Goal: Task Accomplishment & Management: Complete application form

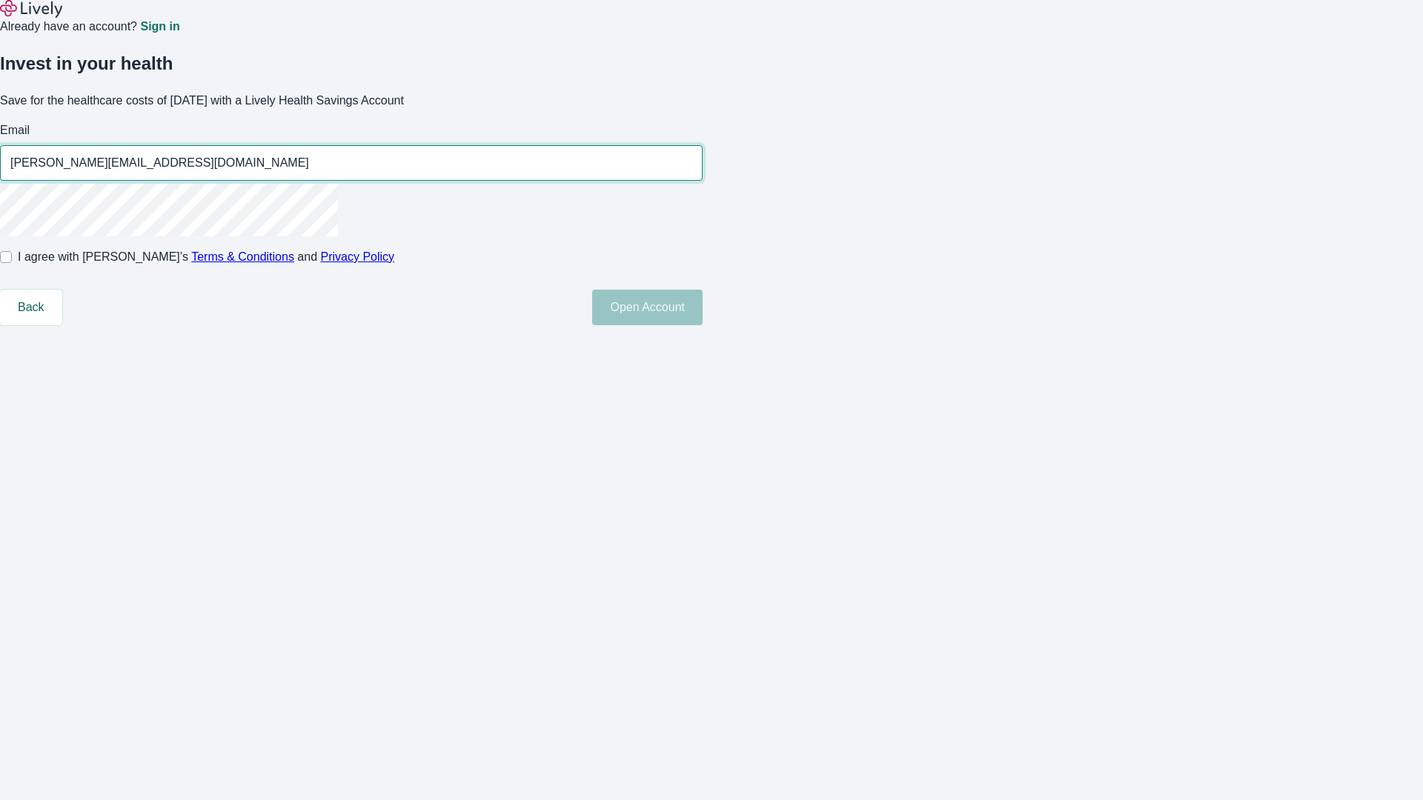
type input "[PERSON_NAME][EMAIL_ADDRESS][DOMAIN_NAME]"
click at [12, 263] on input "I agree with Lively’s Terms & Conditions and Privacy Policy" at bounding box center [6, 257] width 12 height 12
checkbox input "true"
click at [702, 325] on button "Open Account" at bounding box center [647, 308] width 110 height 36
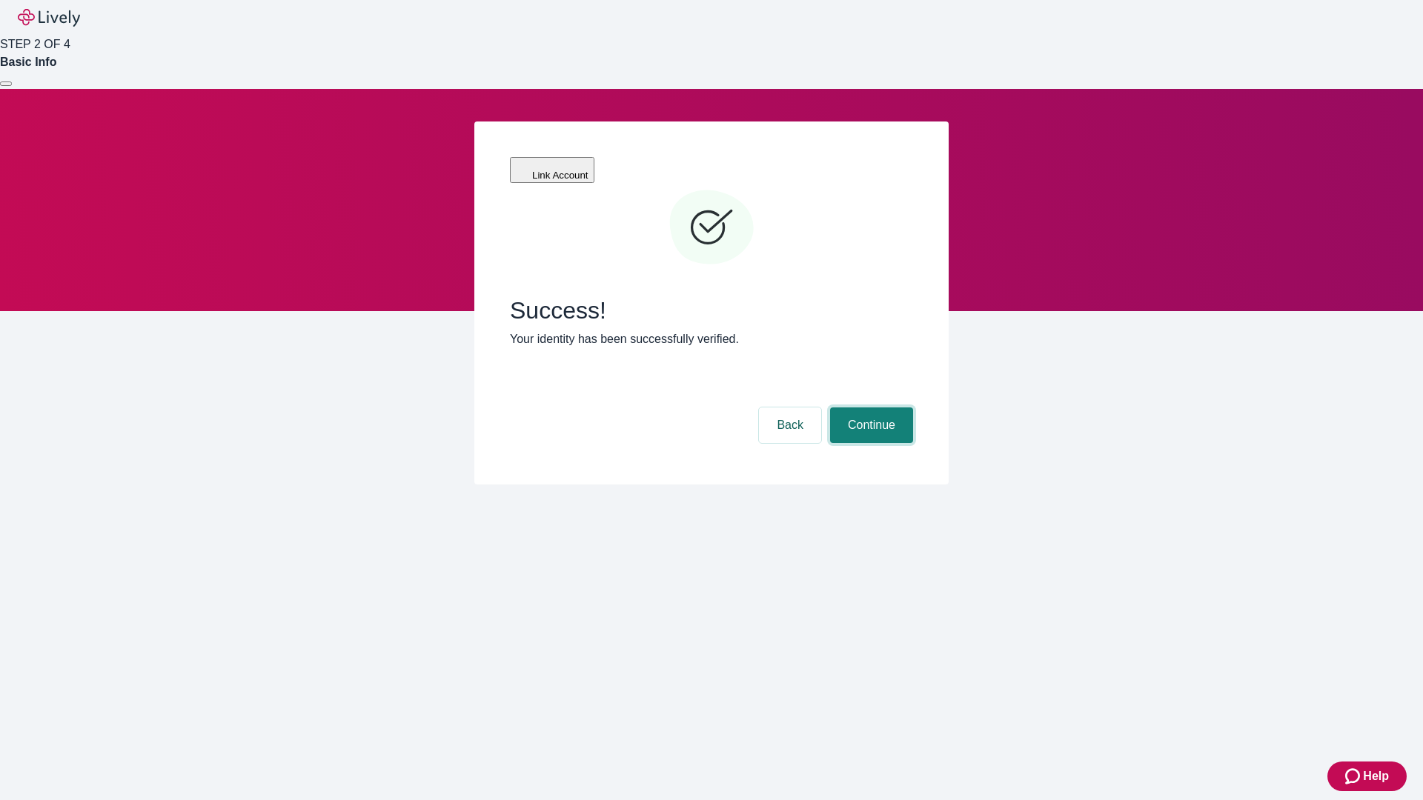
click at [869, 408] on button "Continue" at bounding box center [871, 426] width 83 height 36
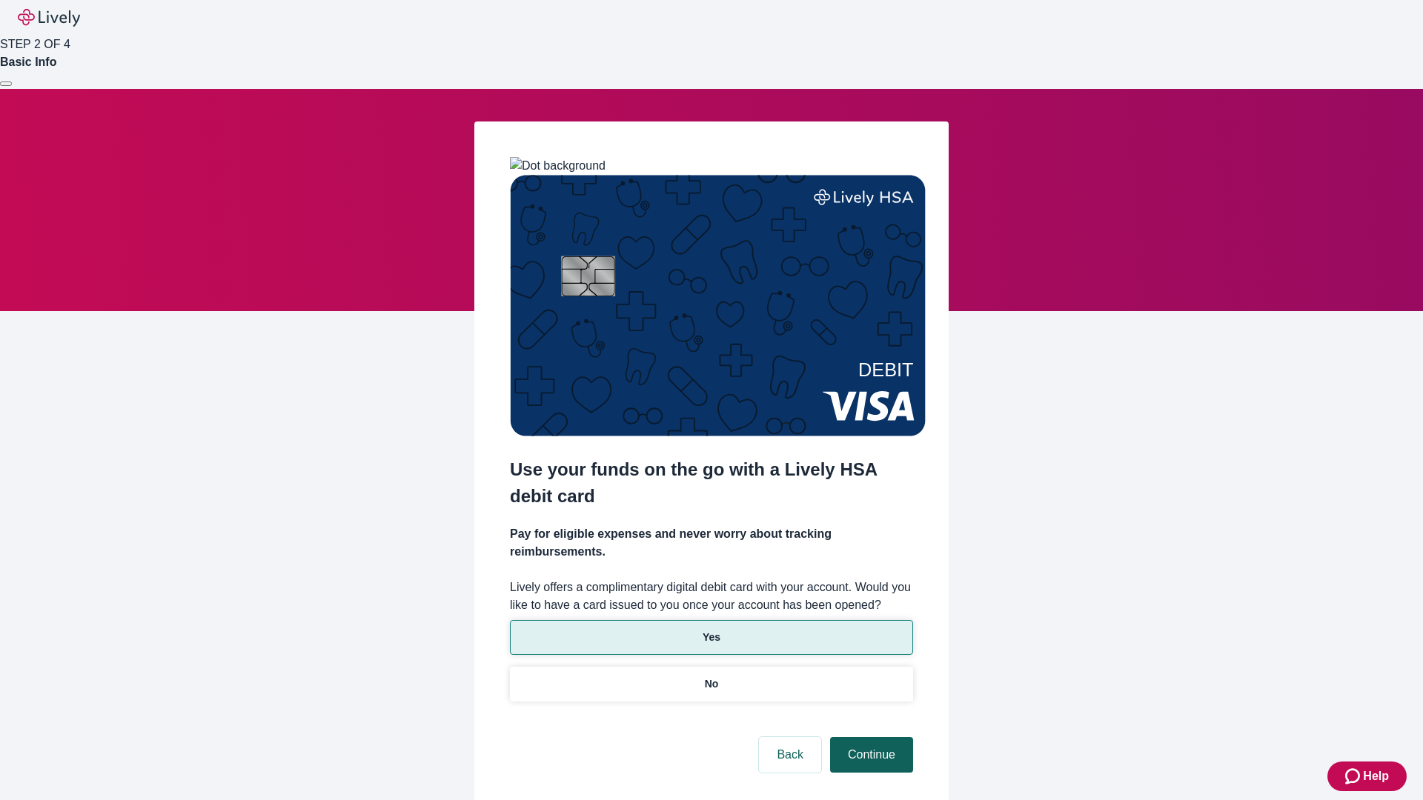
click at [711, 630] on p "Yes" at bounding box center [711, 638] width 18 height 16
click at [869, 737] on button "Continue" at bounding box center [871, 755] width 83 height 36
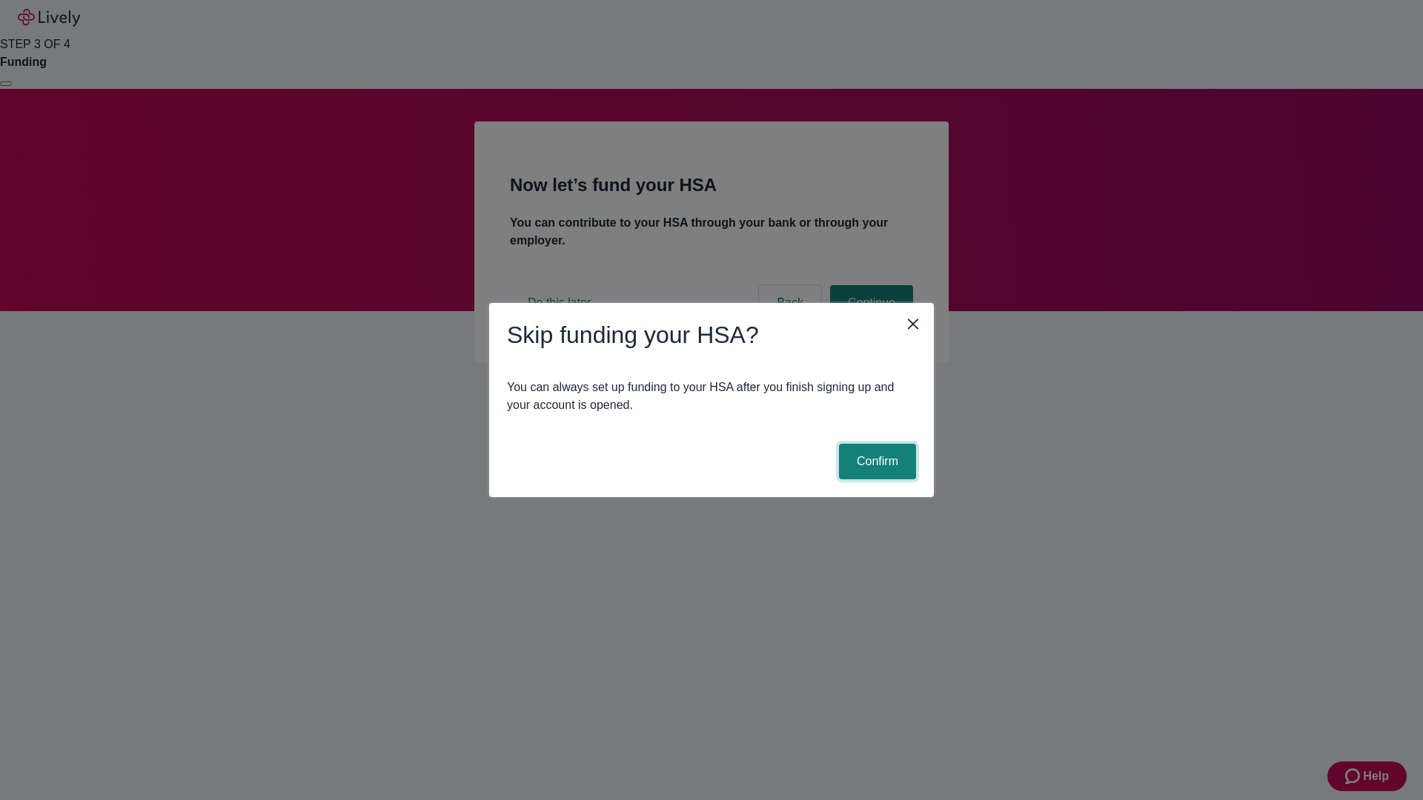
click at [875, 462] on button "Confirm" at bounding box center [877, 462] width 77 height 36
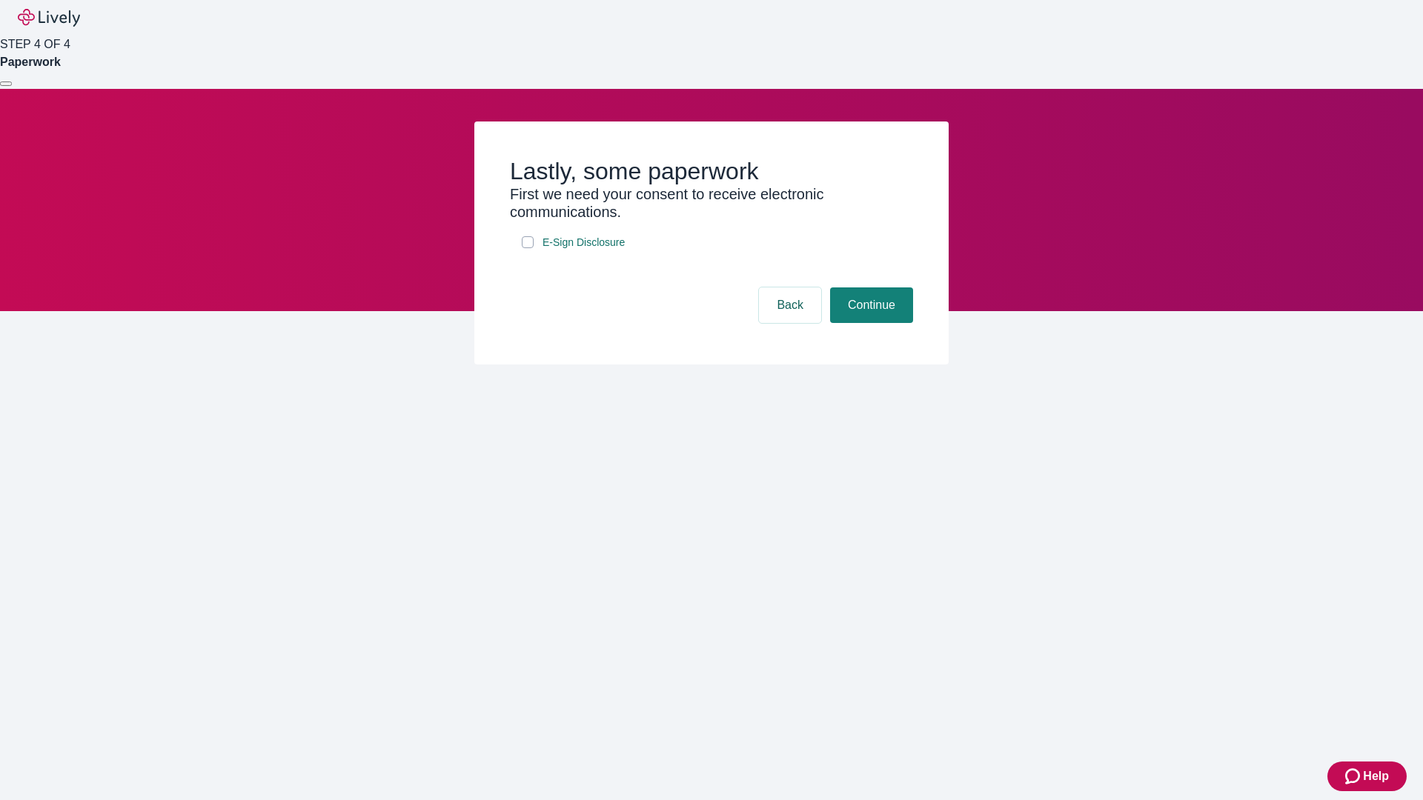
click at [528, 248] on input "E-Sign Disclosure" at bounding box center [528, 242] width 12 height 12
checkbox input "true"
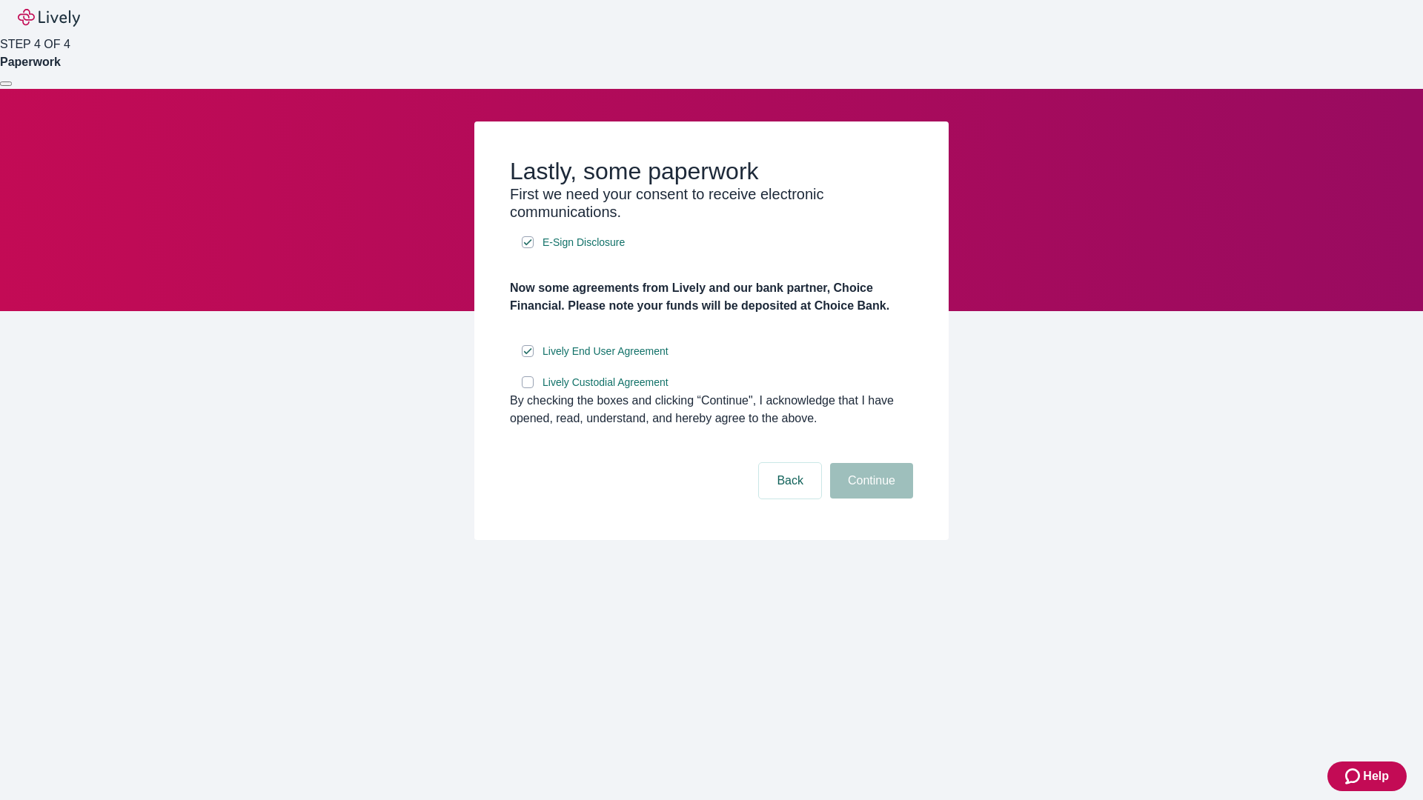
click at [528, 388] on input "Lively Custodial Agreement" at bounding box center [528, 382] width 12 height 12
checkbox input "true"
click at [869, 499] on button "Continue" at bounding box center [871, 481] width 83 height 36
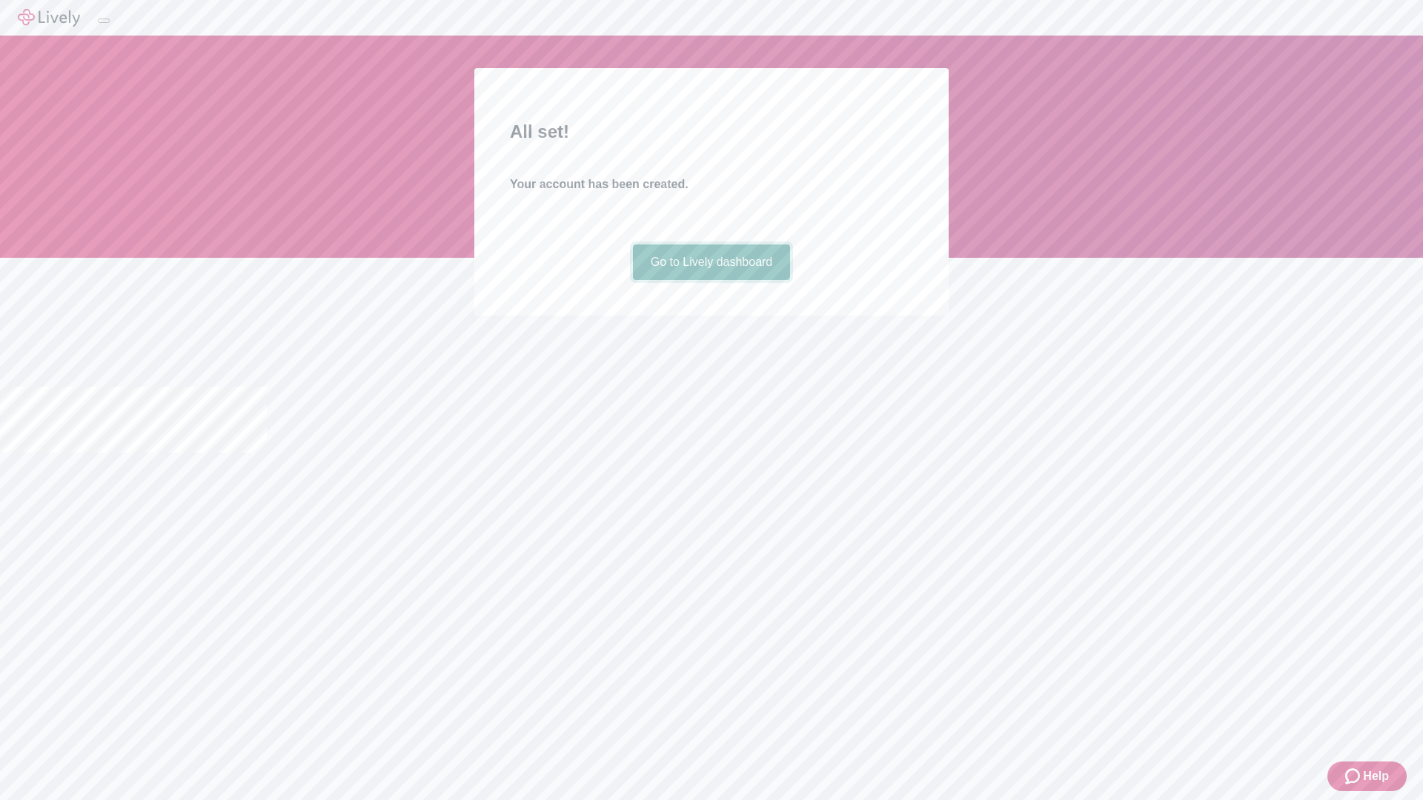
click at [711, 280] on link "Go to Lively dashboard" at bounding box center [712, 263] width 158 height 36
